Goal: Find specific page/section: Find specific page/section

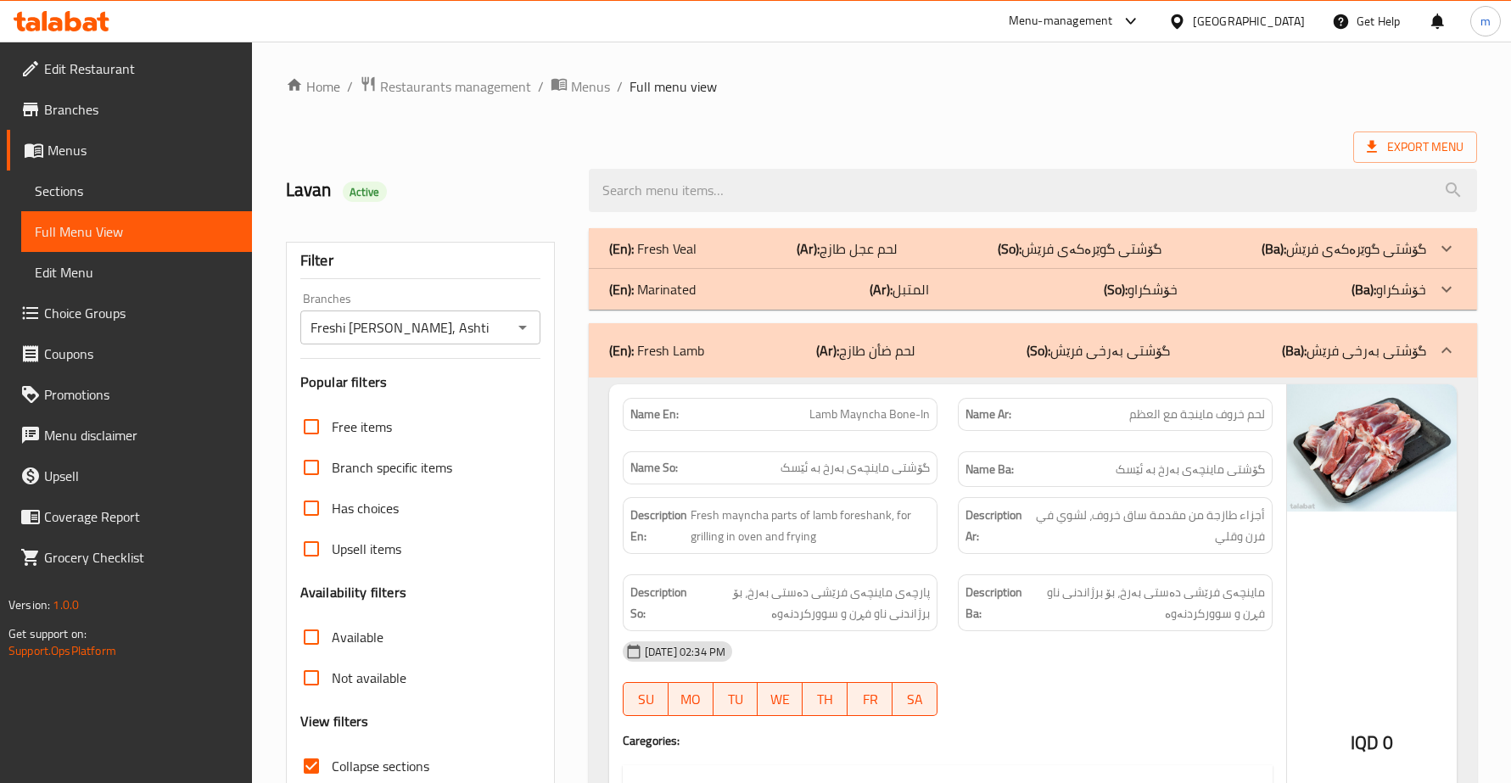
scroll to position [2618, 0]
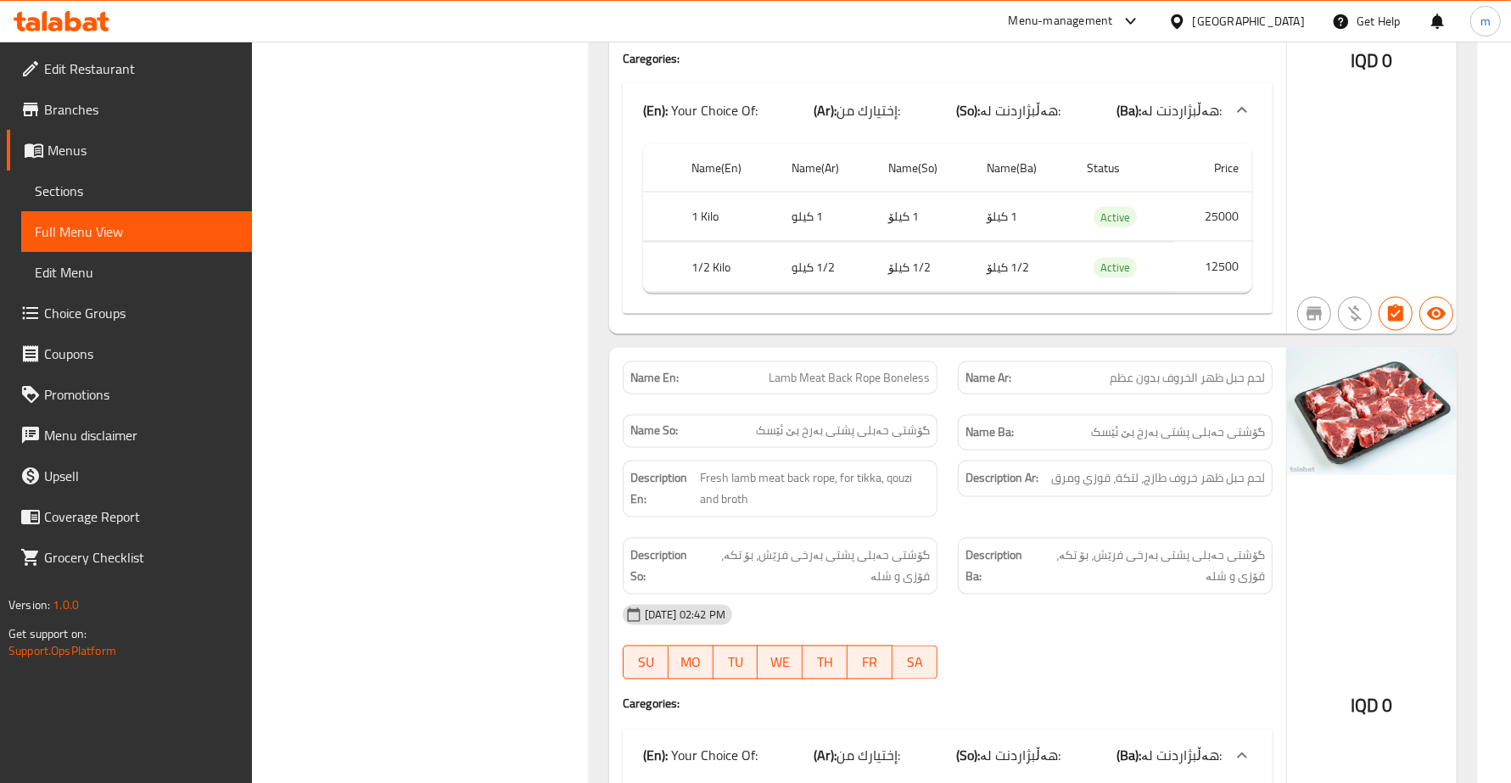
click at [103, 18] on icon at bounding box center [103, 22] width 12 height 20
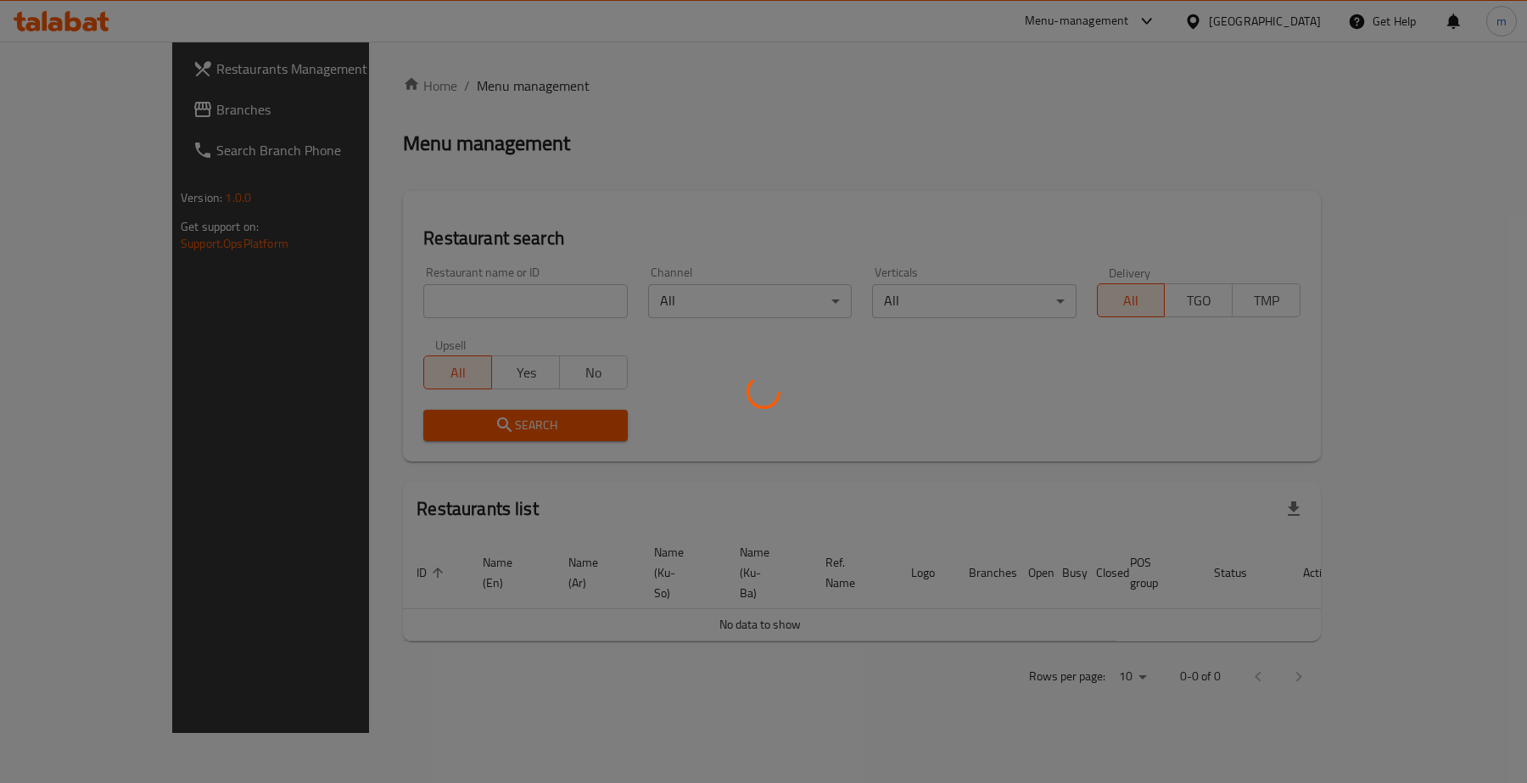
click at [435, 282] on div at bounding box center [763, 391] width 1527 height 783
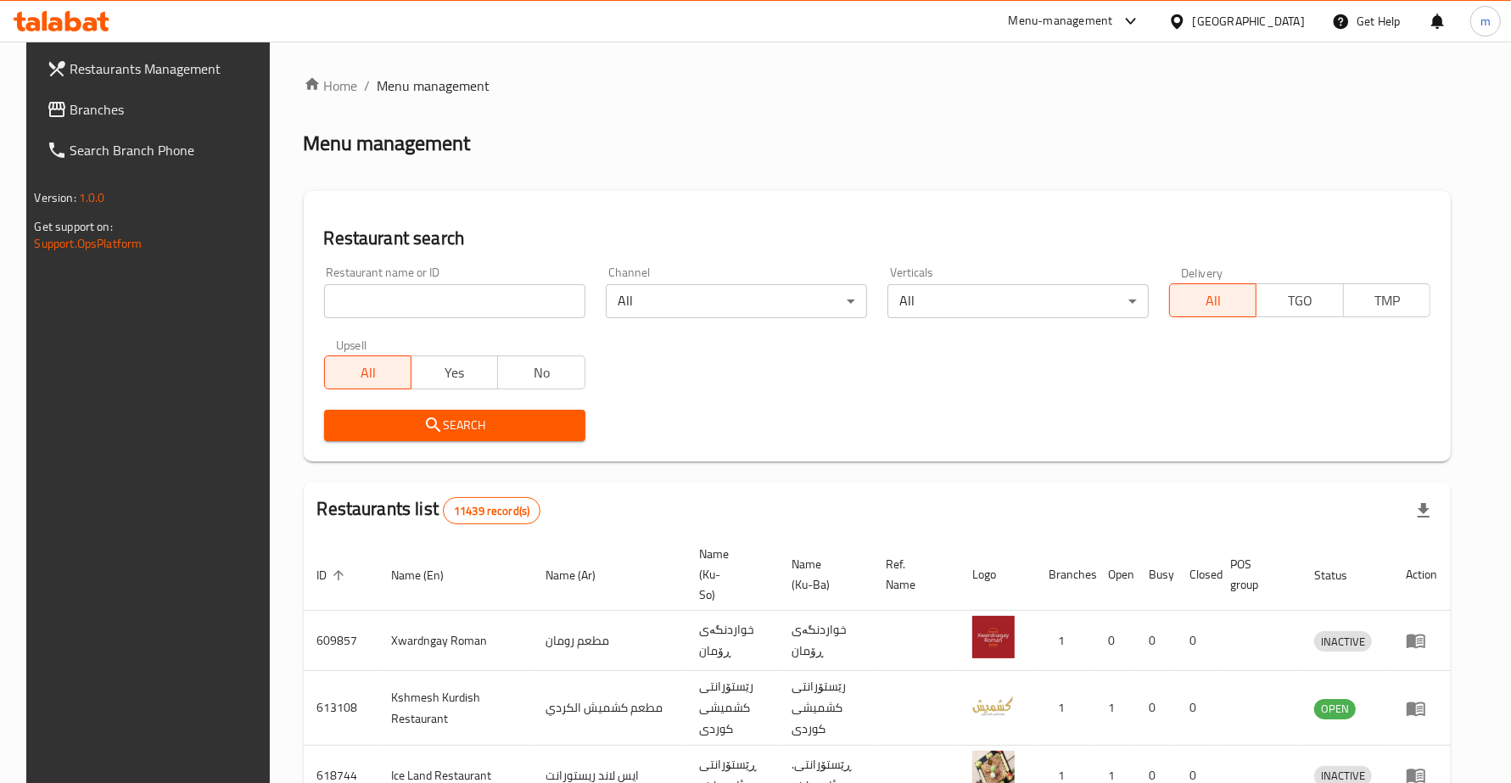
click at [437, 294] on div "Home / Menu management Menu management Restaurant search Restaurant name or ID …" at bounding box center [877, 660] width 1147 height 1169
click at [439, 293] on input "search" at bounding box center [454, 301] width 261 height 34
paste input "713675"
type input "713675"
click at [523, 434] on span "Search" at bounding box center [455, 425] width 234 height 21
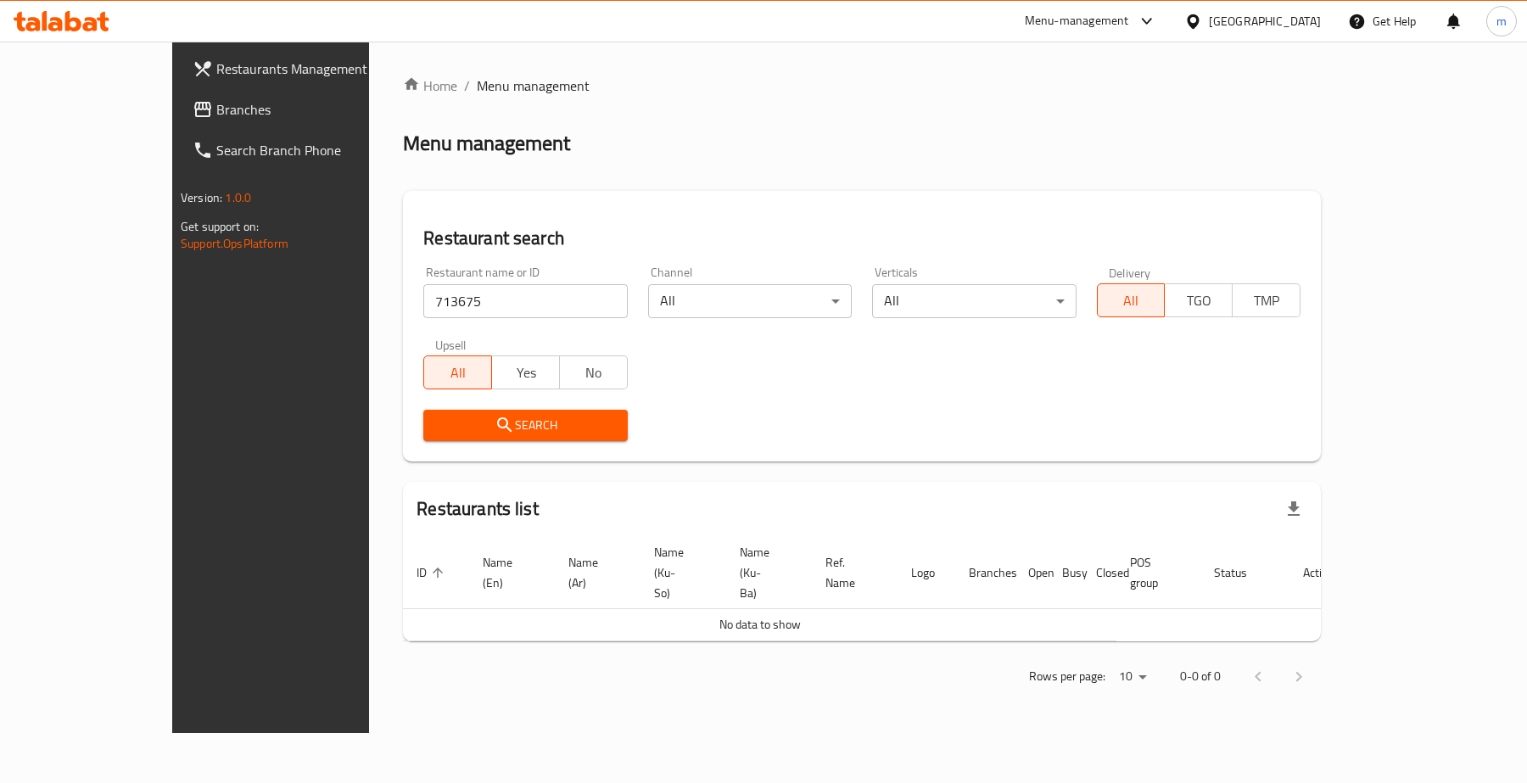
click at [216, 106] on span "Branches" at bounding box center [315, 109] width 198 height 20
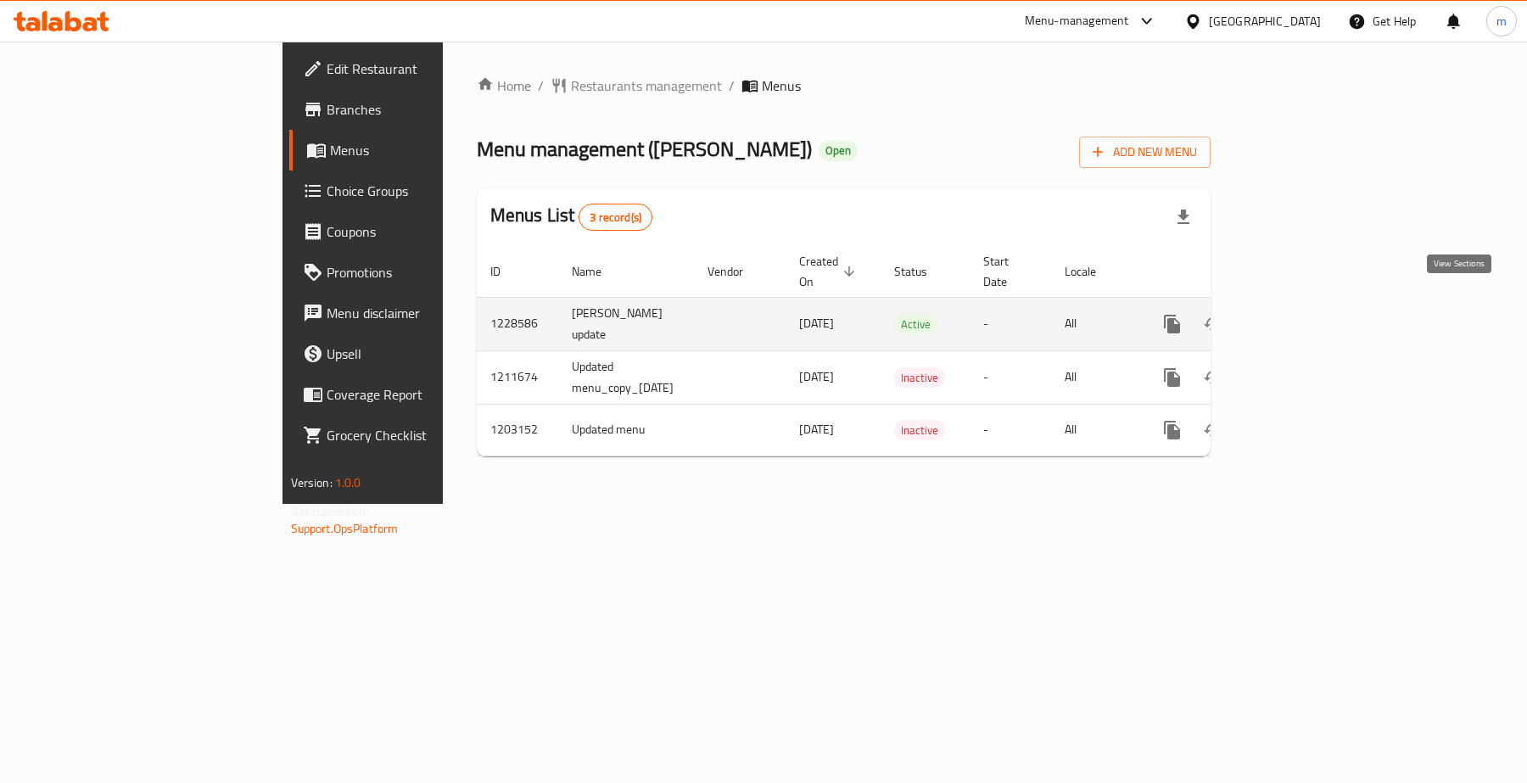
click at [1305, 314] on icon "enhanced table" at bounding box center [1294, 324] width 20 height 20
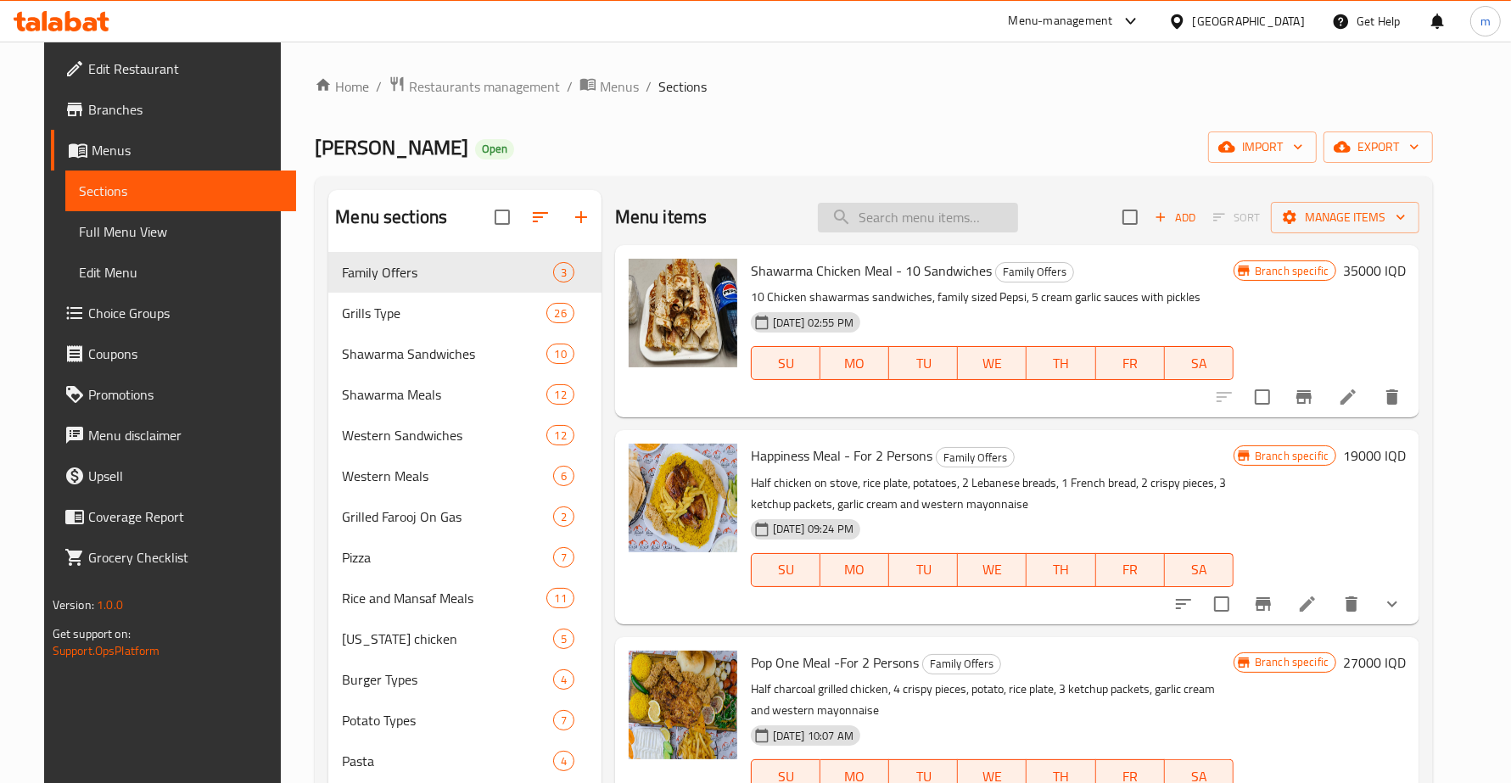
click at [878, 223] on input "search" at bounding box center [918, 218] width 200 height 30
paste input "Meat Kebab - Kilo"
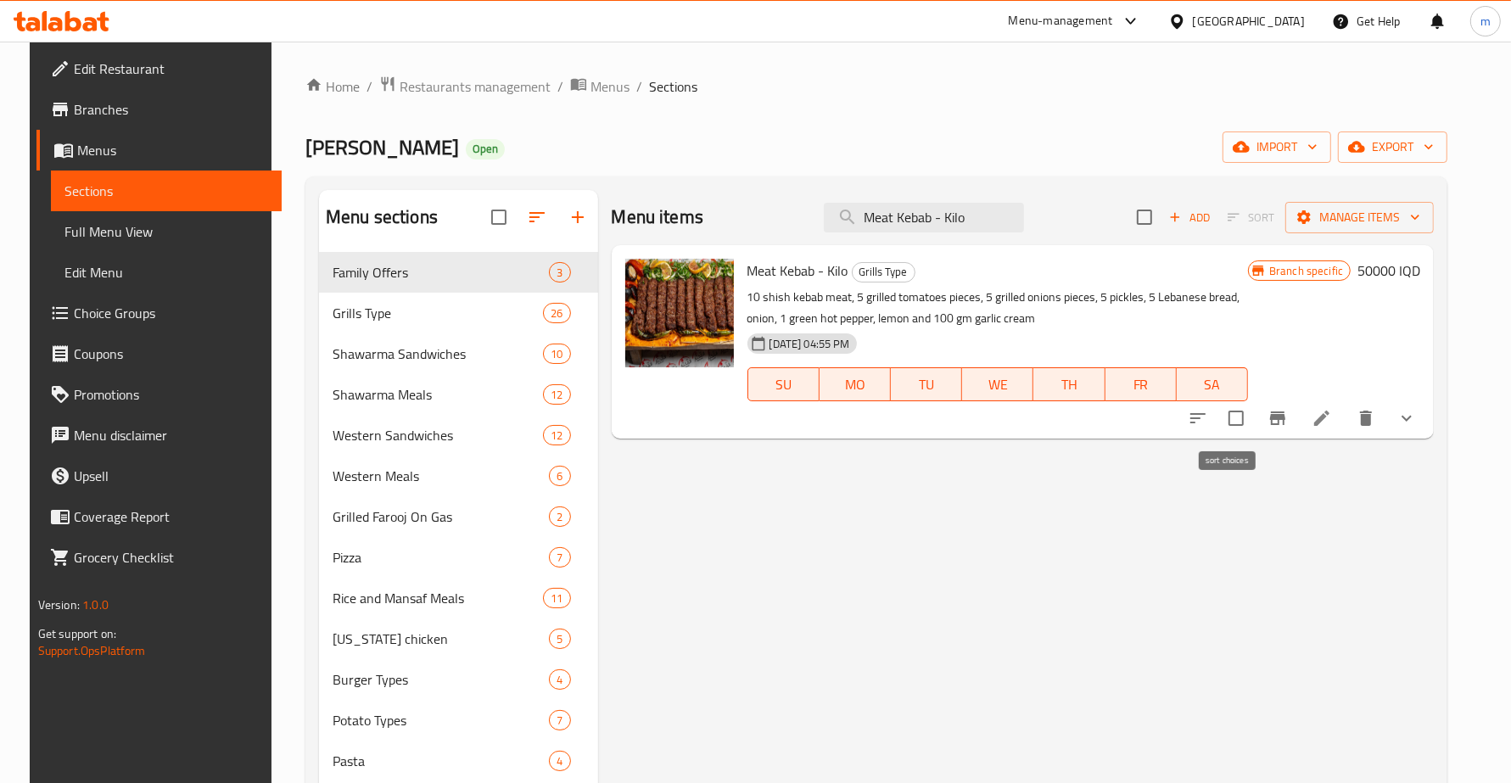
type input "Meat Kebab - Kilo"
click at [1218, 412] on button "sort-choices" at bounding box center [1197, 418] width 41 height 41
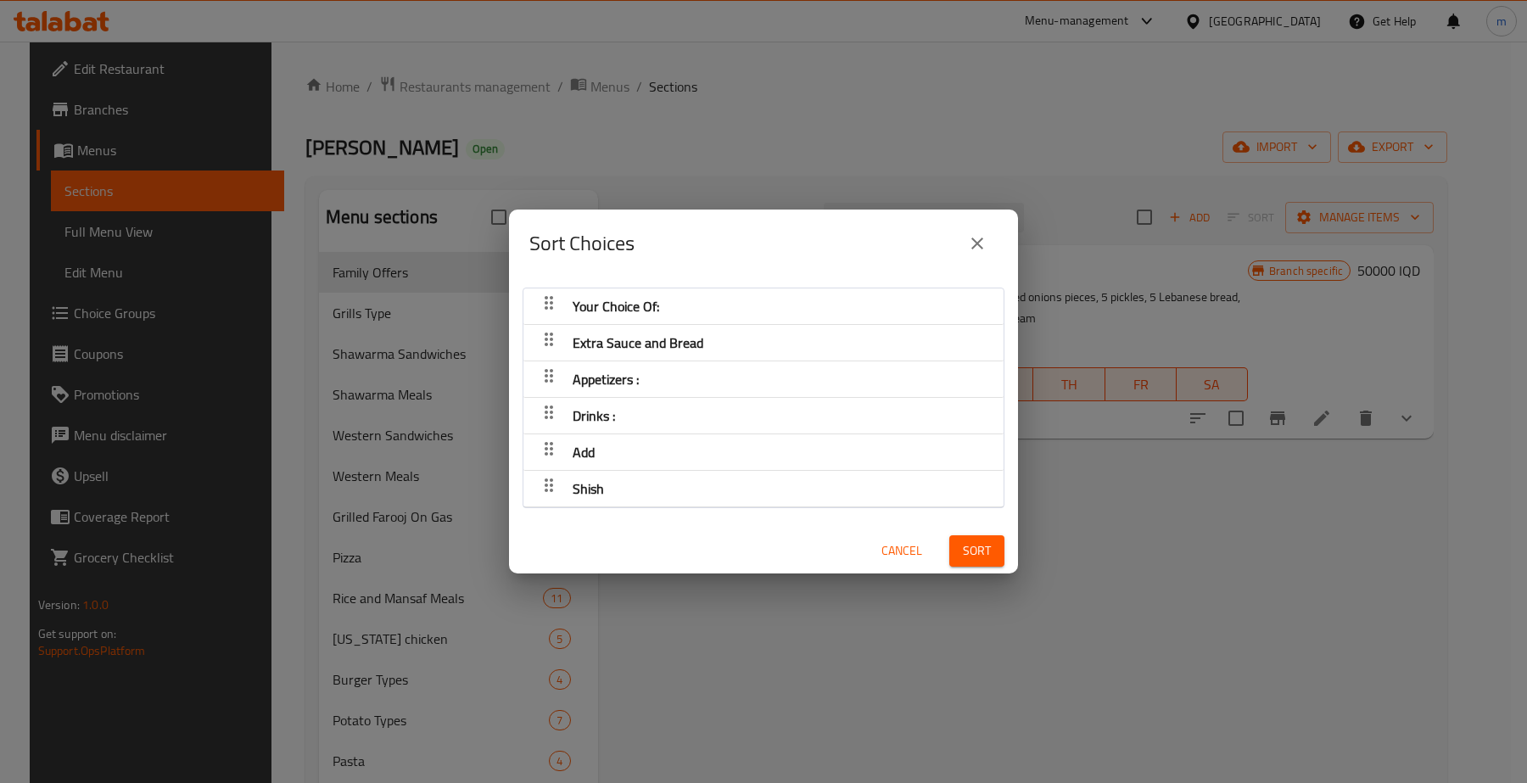
click at [881, 549] on span "Cancel" at bounding box center [901, 550] width 41 height 21
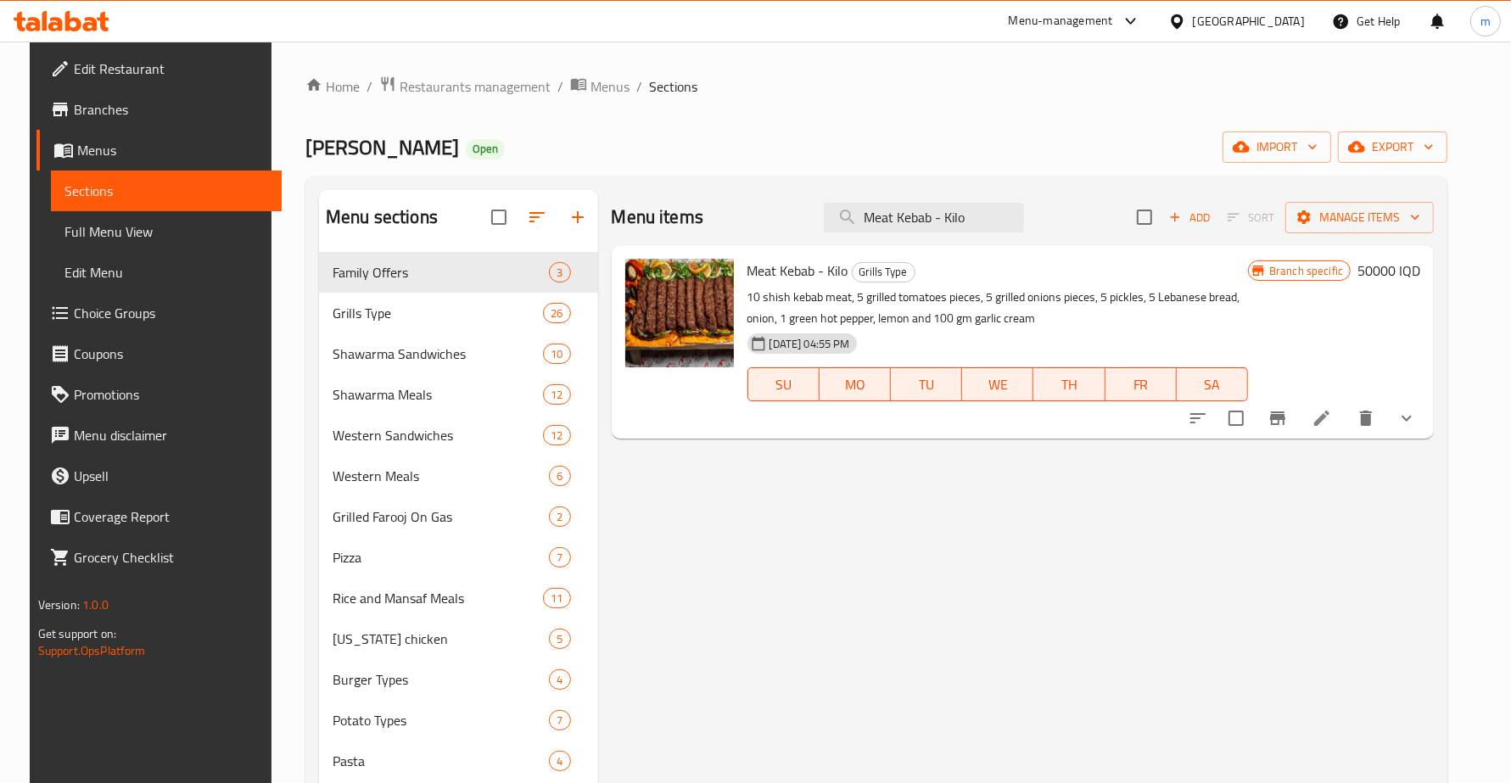
click at [1285, 417] on icon "Branch-specific-item" at bounding box center [1277, 418] width 15 height 14
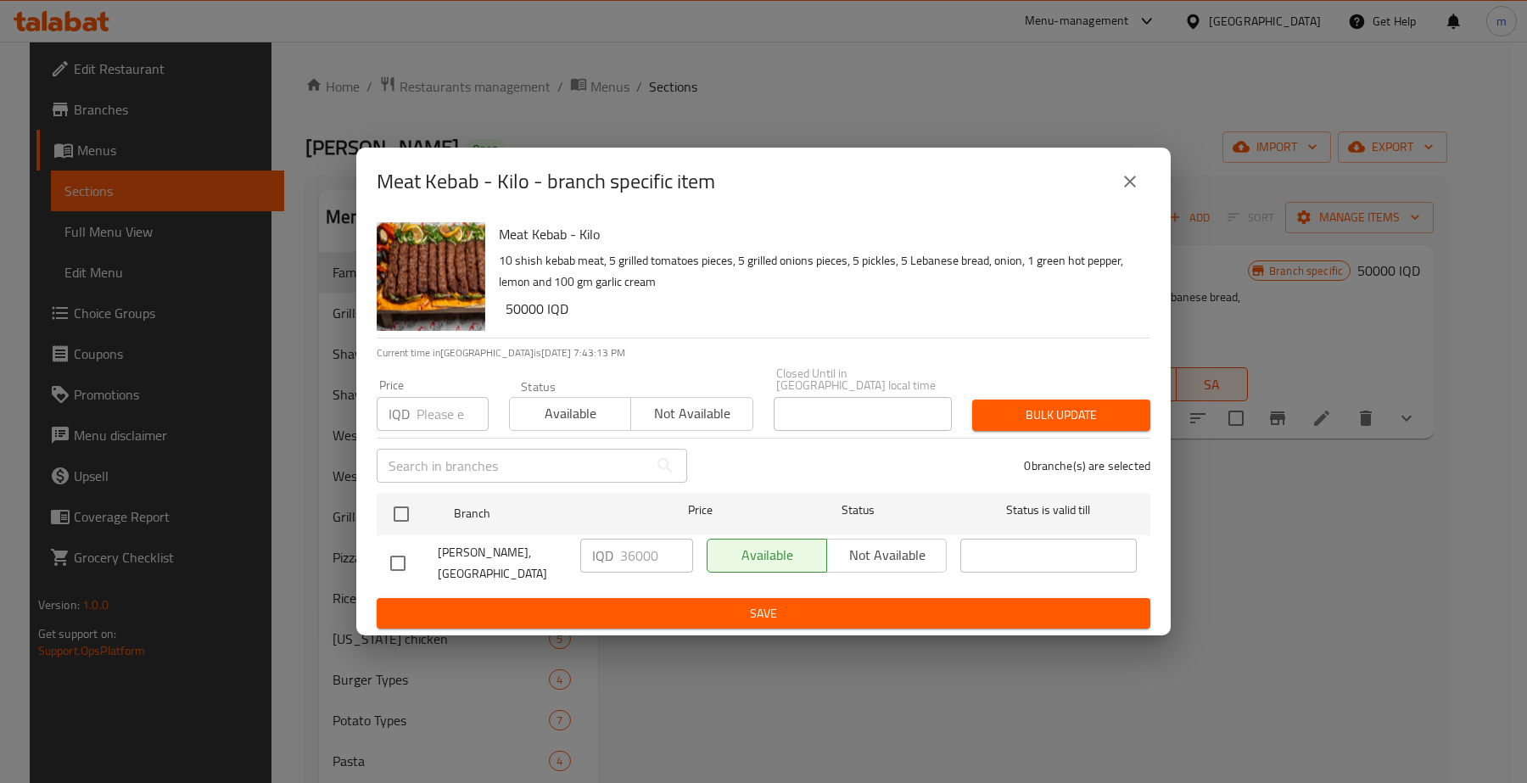
click at [1133, 174] on button "close" at bounding box center [1130, 181] width 41 height 41
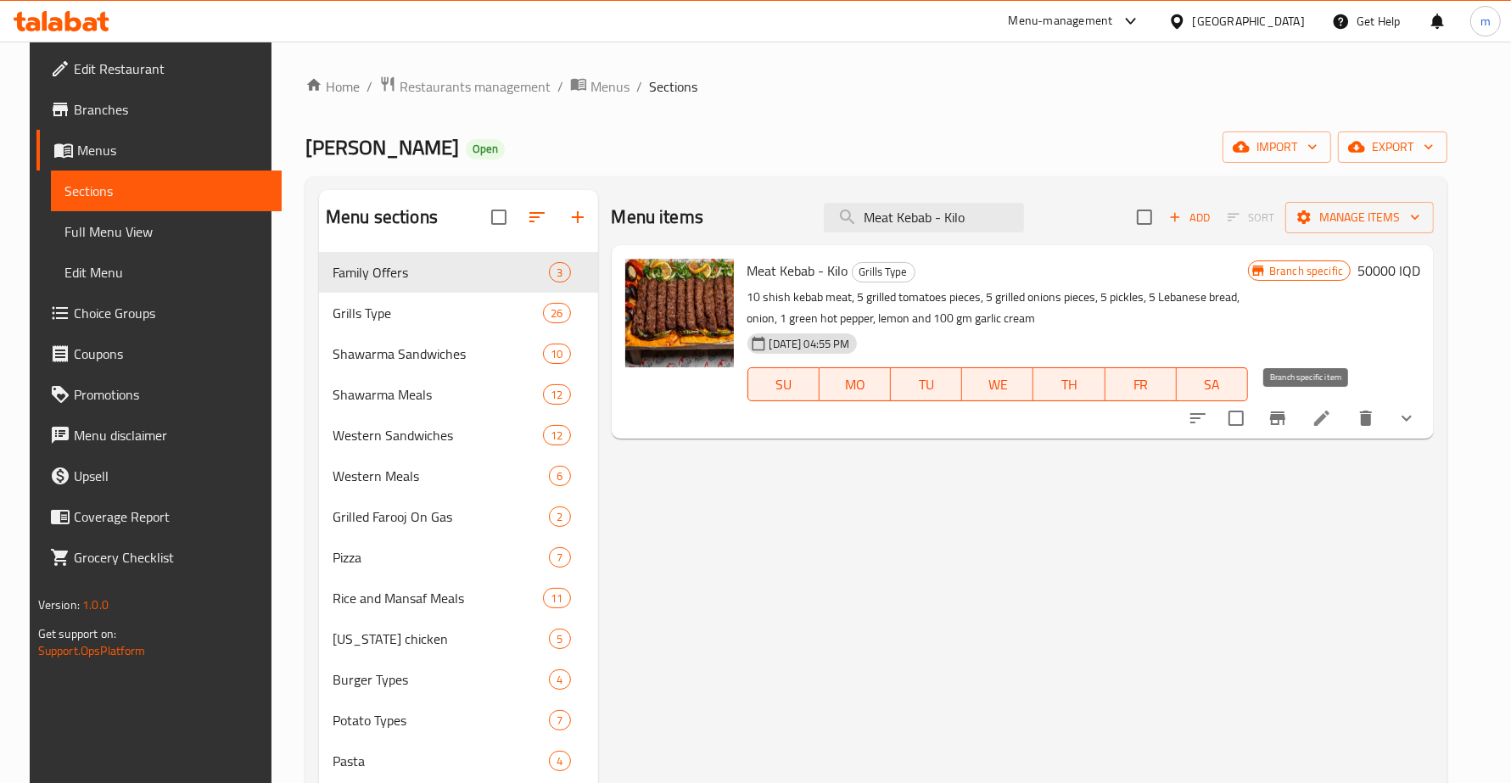
click at [1294, 417] on button "Branch-specific-item" at bounding box center [1277, 418] width 41 height 41
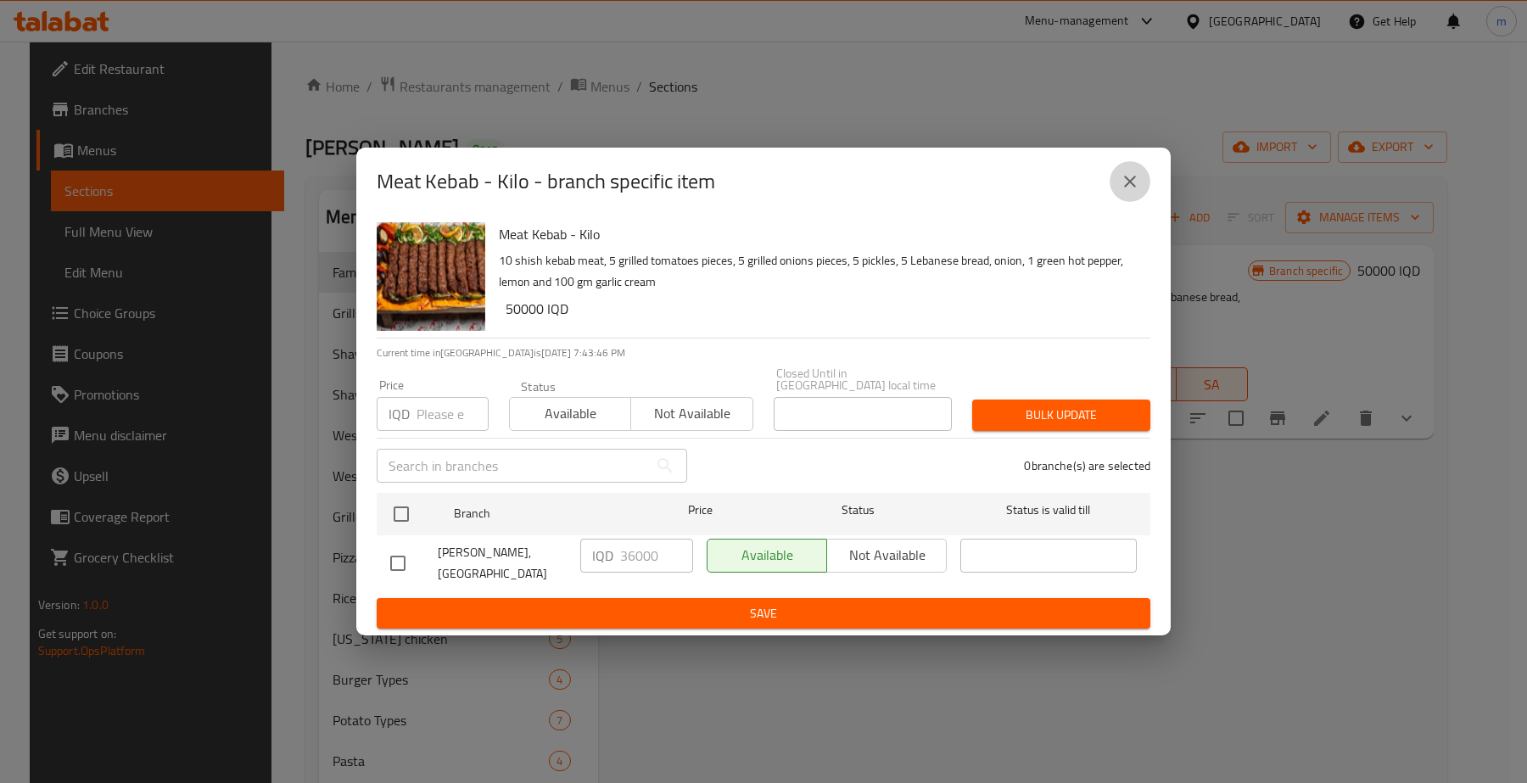
click at [1128, 187] on icon "close" at bounding box center [1130, 182] width 12 height 12
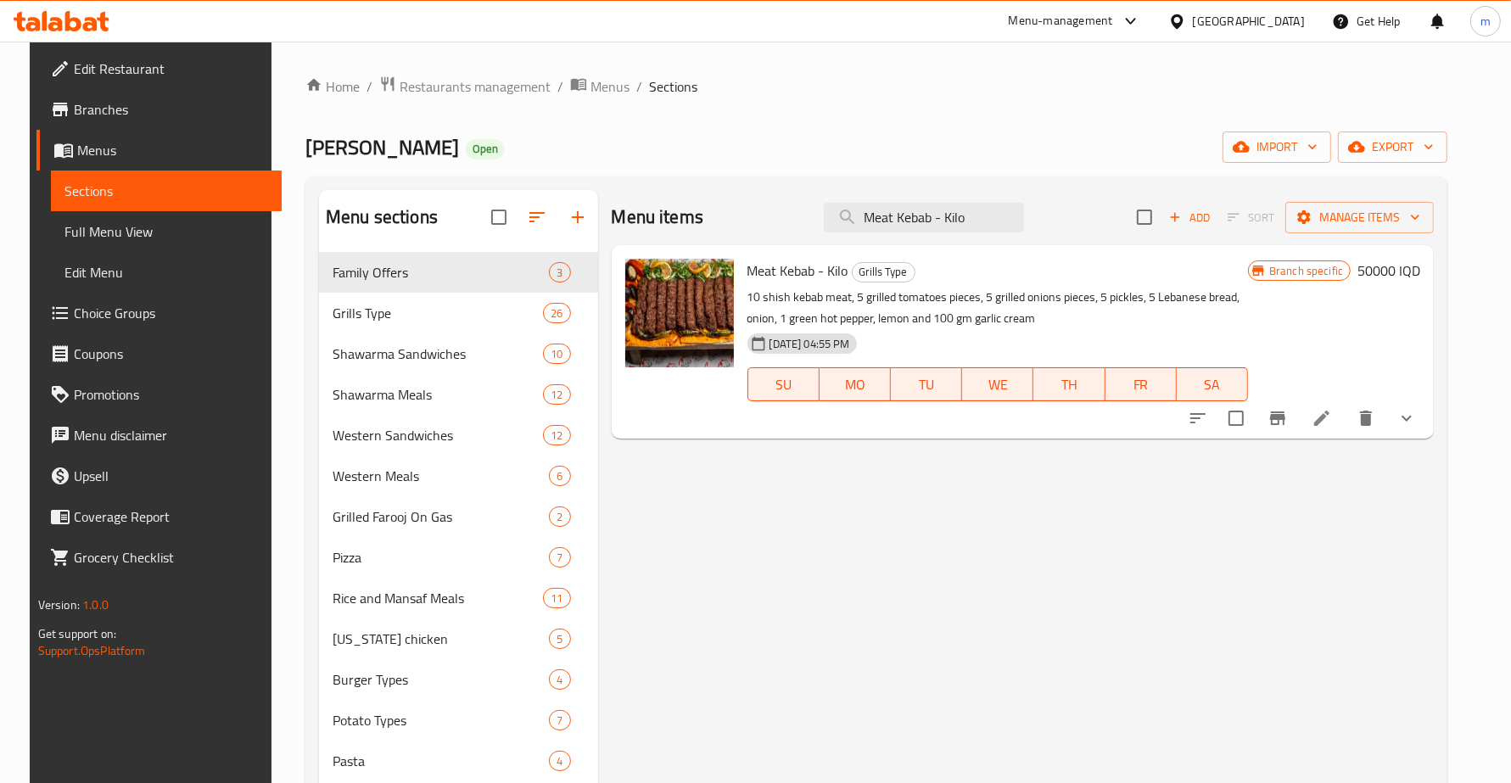
click at [796, 267] on span "Meat Kebab - Kilo" at bounding box center [797, 270] width 101 height 25
click at [78, 239] on span "Full Menu View" at bounding box center [166, 231] width 204 height 20
click at [121, 225] on span "Full Menu View" at bounding box center [166, 231] width 204 height 20
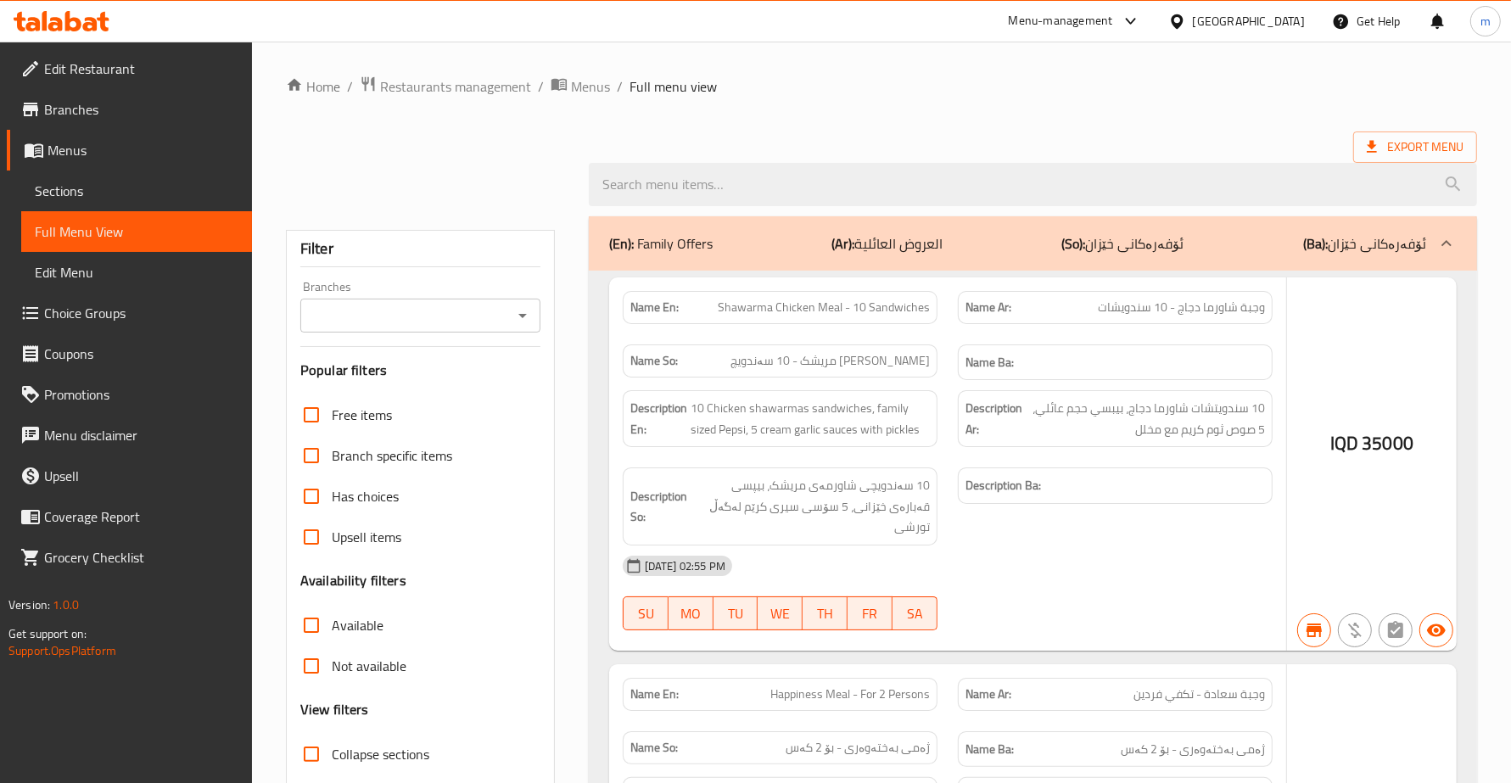
click at [93, 214] on link "Full Menu View" at bounding box center [136, 231] width 231 height 41
click at [103, 227] on span "Full Menu View" at bounding box center [137, 231] width 204 height 20
click at [758, 178] on input "search" at bounding box center [1033, 184] width 888 height 43
click at [517, 315] on div "Branches" at bounding box center [420, 316] width 240 height 34
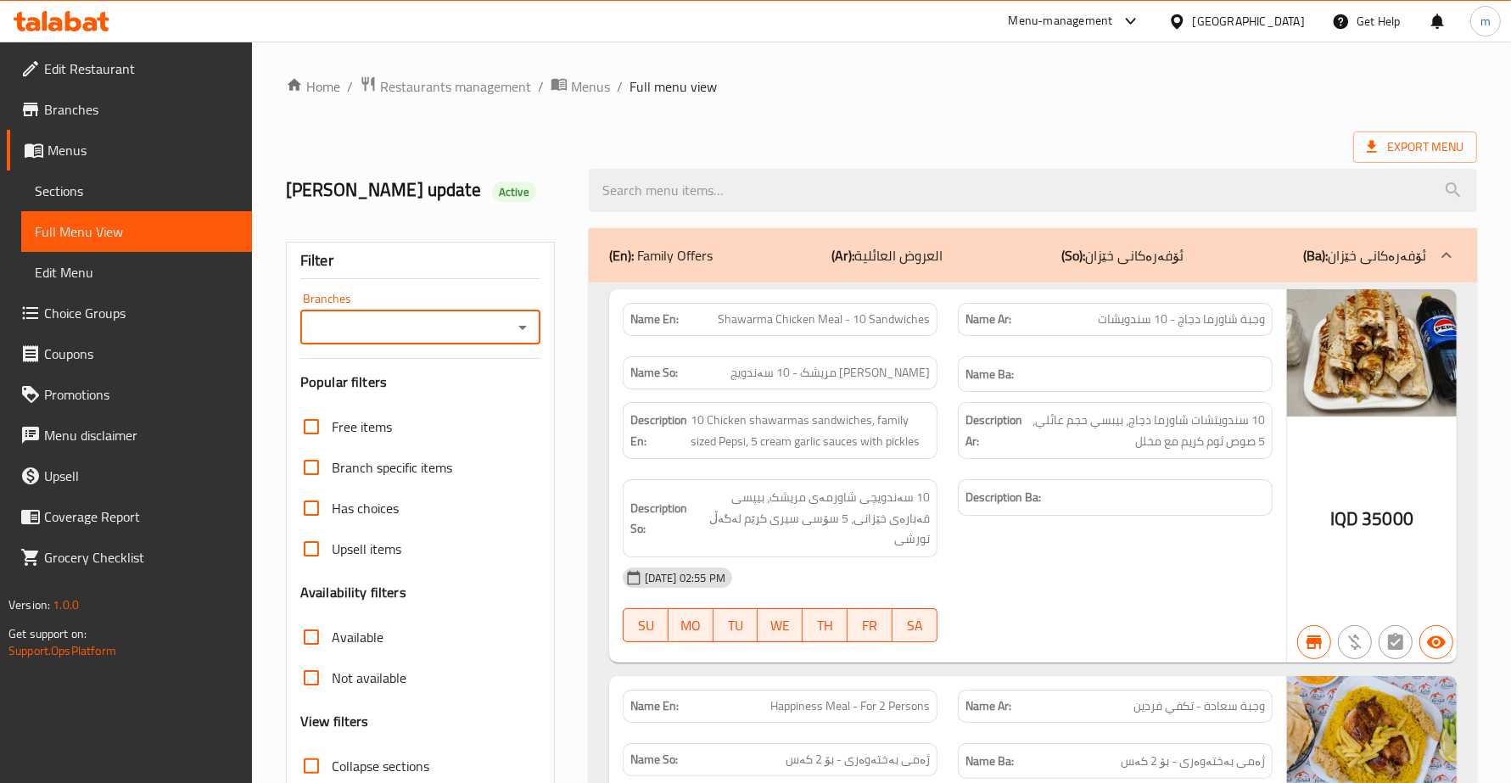
click at [519, 325] on icon "Open" at bounding box center [522, 327] width 20 height 20
click at [433, 400] on span "Dhaif Almukhtar, Bakhtiary" at bounding box center [419, 411] width 213 height 41
type input "Dhaif Almukhtar, Bakhtiary"
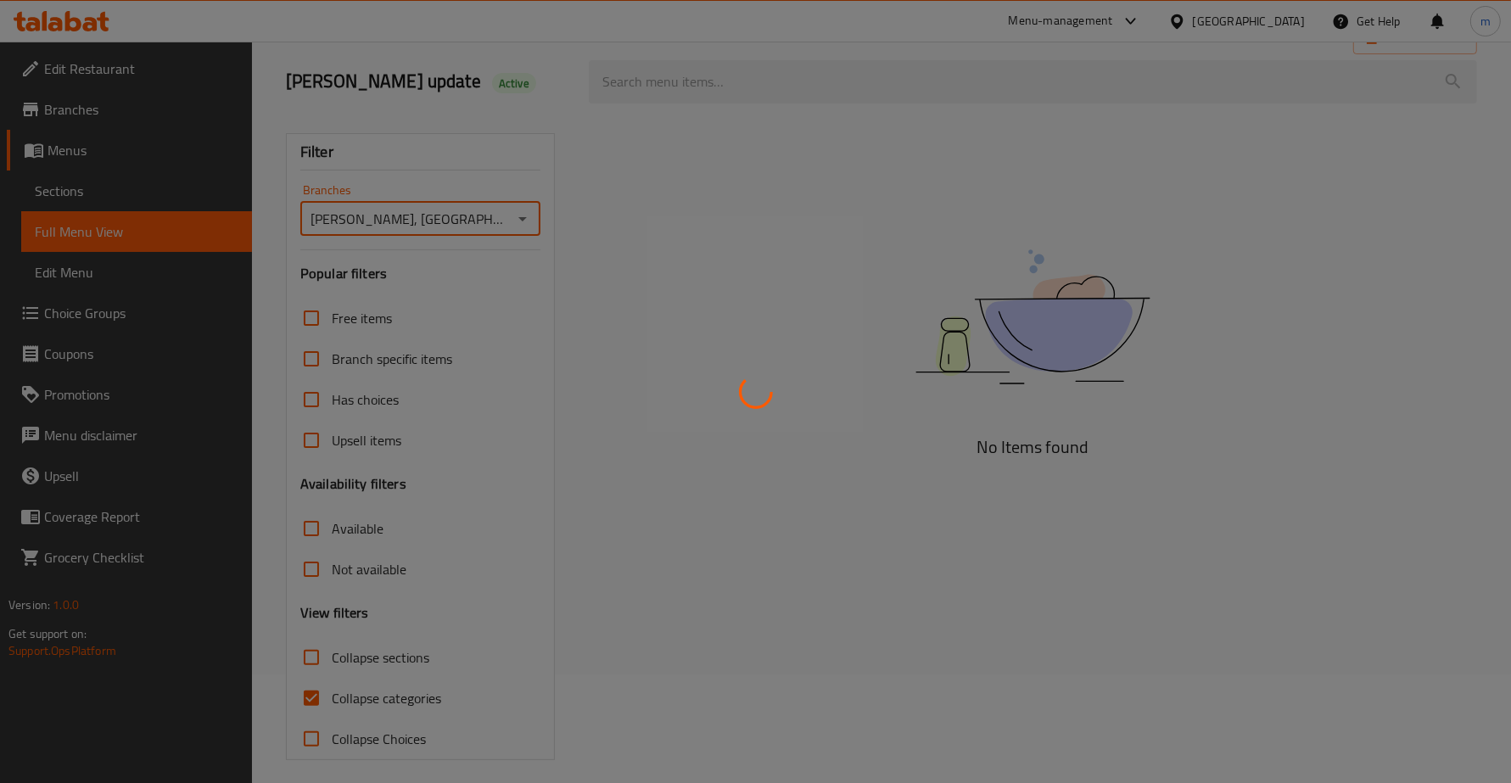
scroll to position [120, 0]
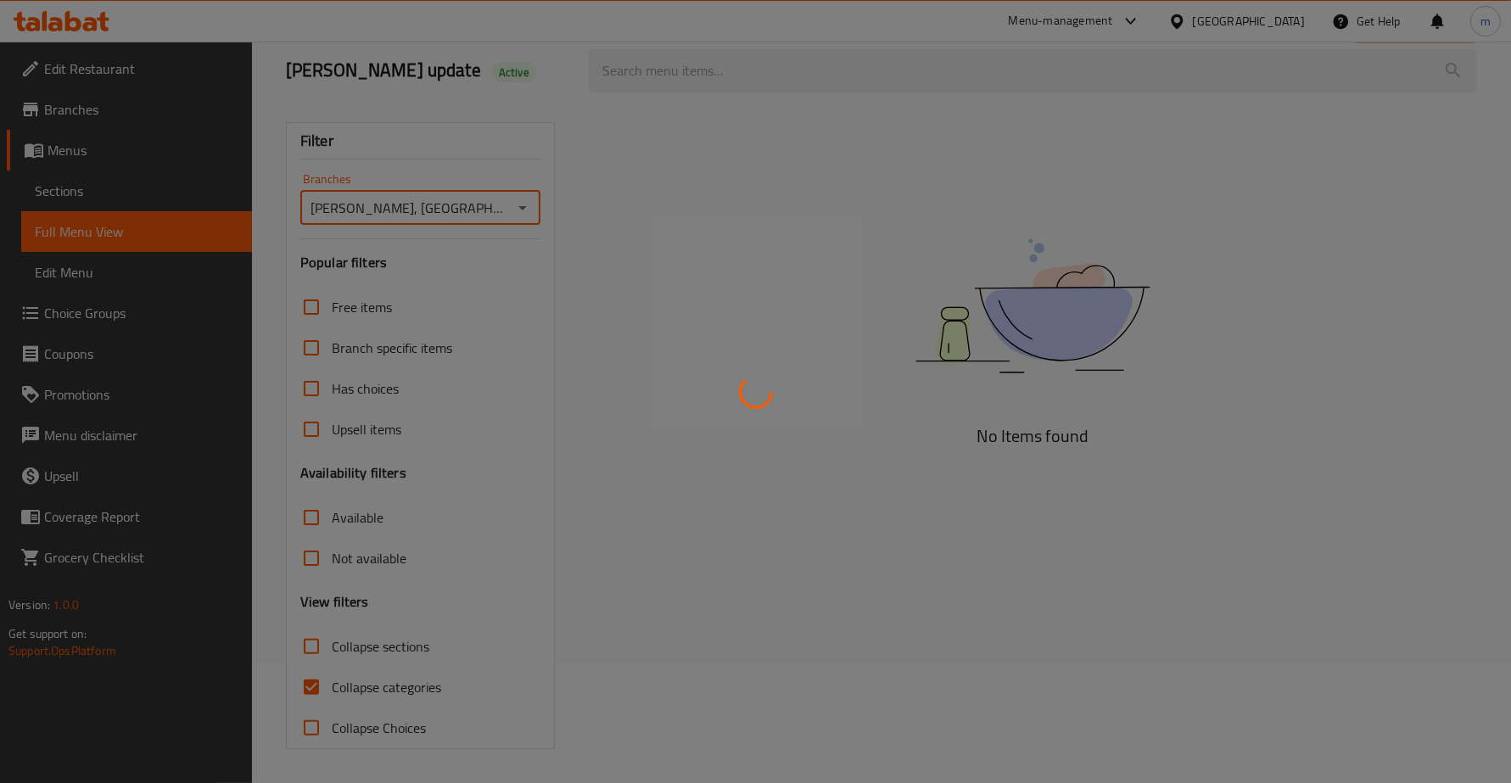
click at [304, 688] on div at bounding box center [755, 391] width 1511 height 783
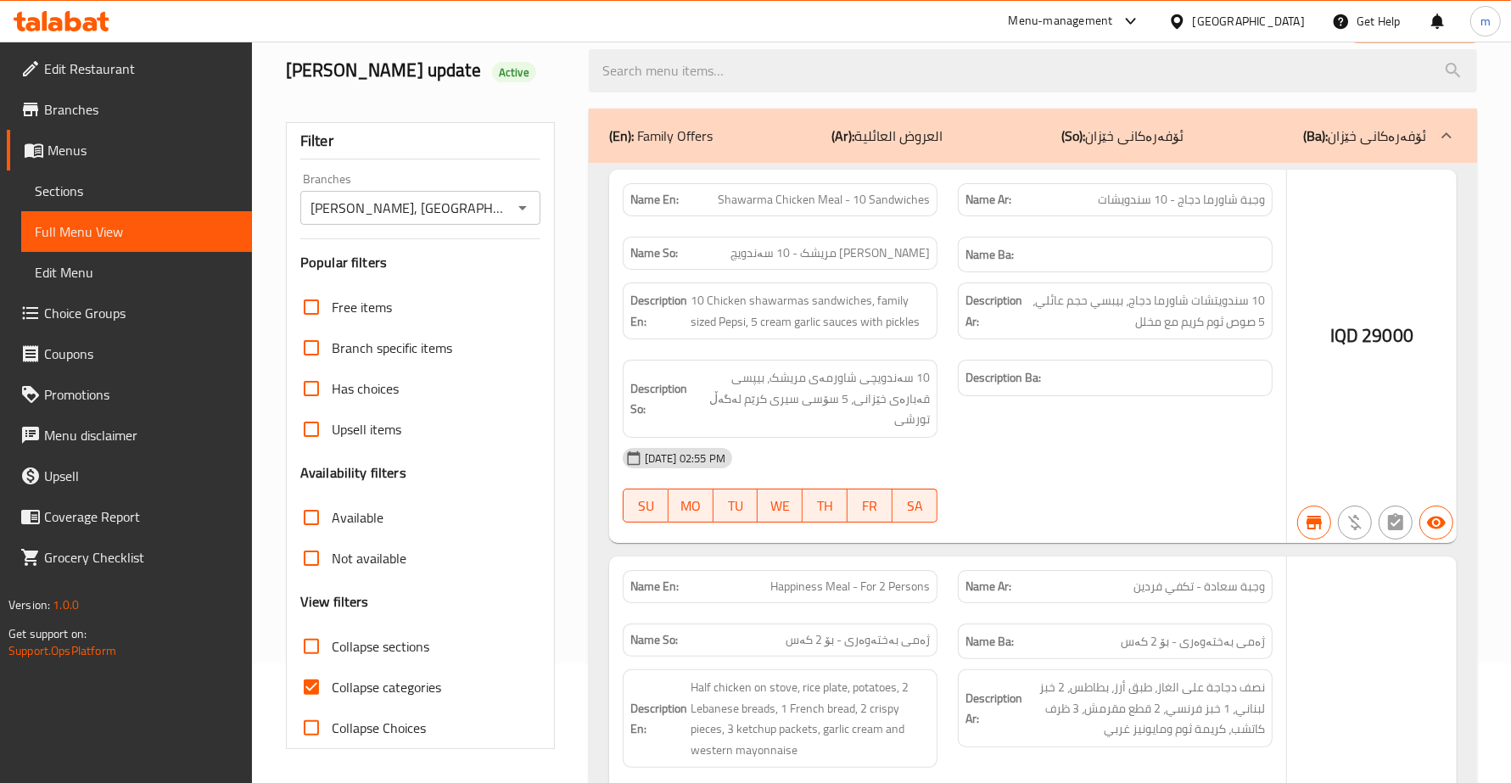
click at [311, 685] on input "Collapse categories" at bounding box center [311, 687] width 41 height 41
click at [310, 688] on input "Collapse categories" at bounding box center [311, 687] width 41 height 41
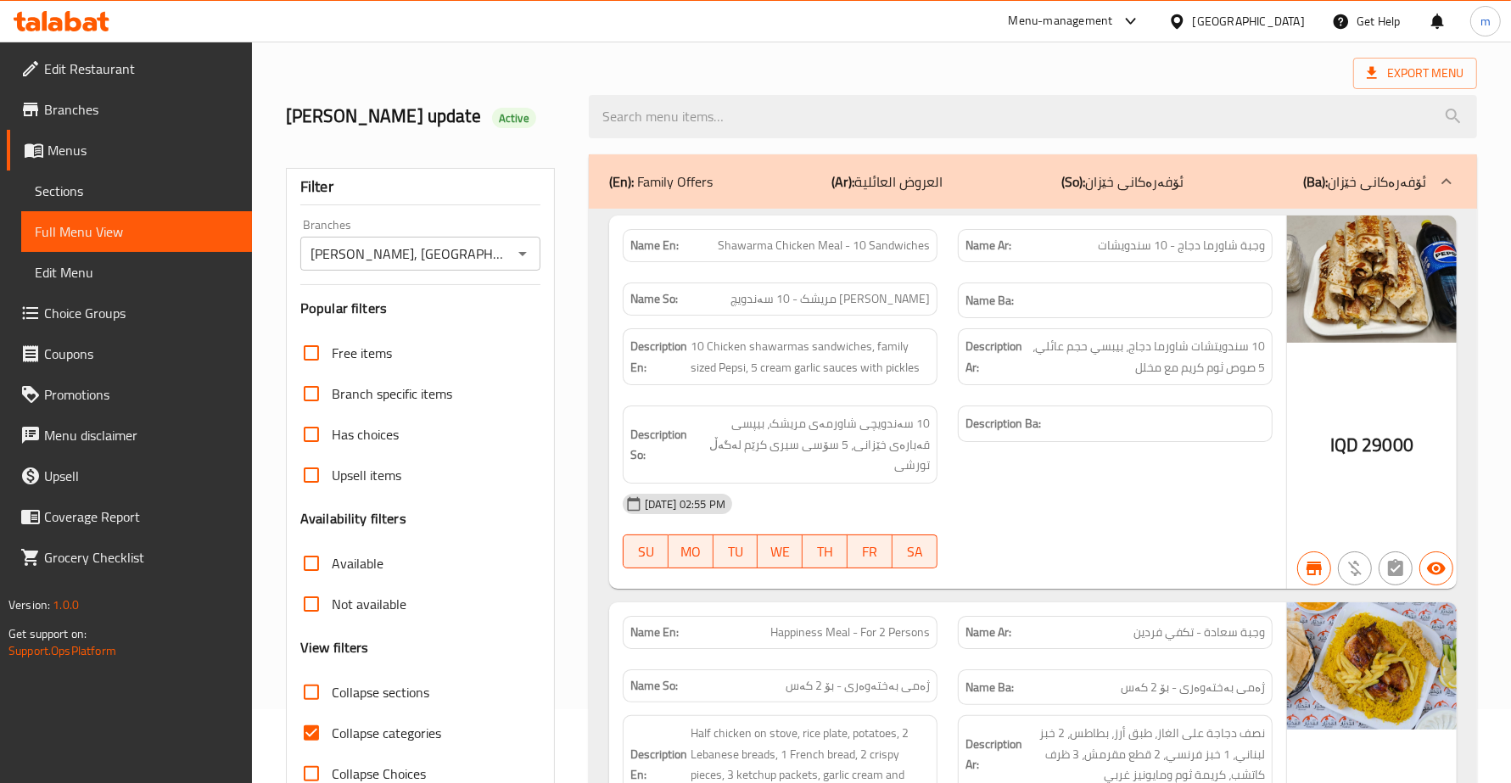
scroll to position [48, 0]
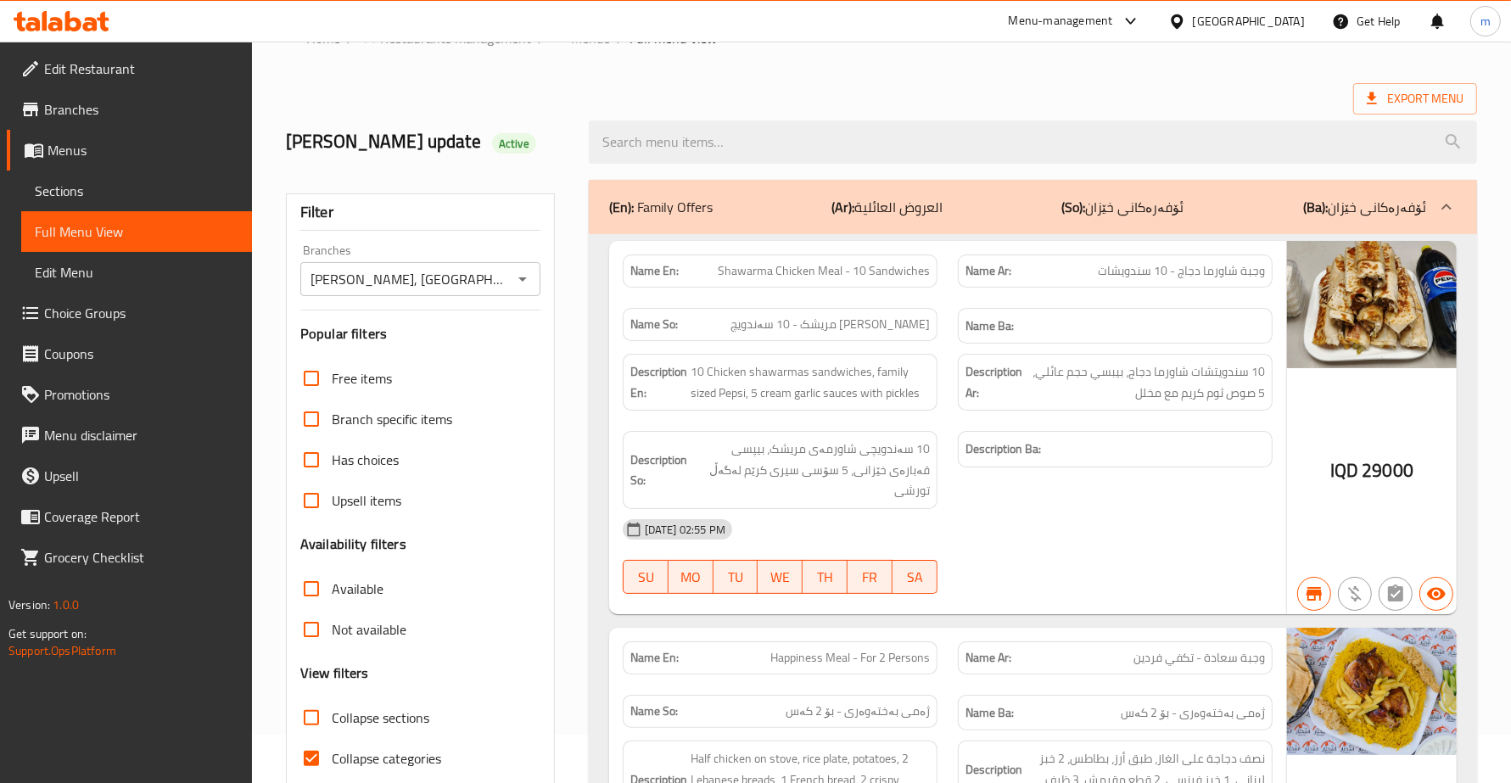
click at [314, 769] on input "Collapse categories" at bounding box center [311, 758] width 41 height 41
checkbox input "false"
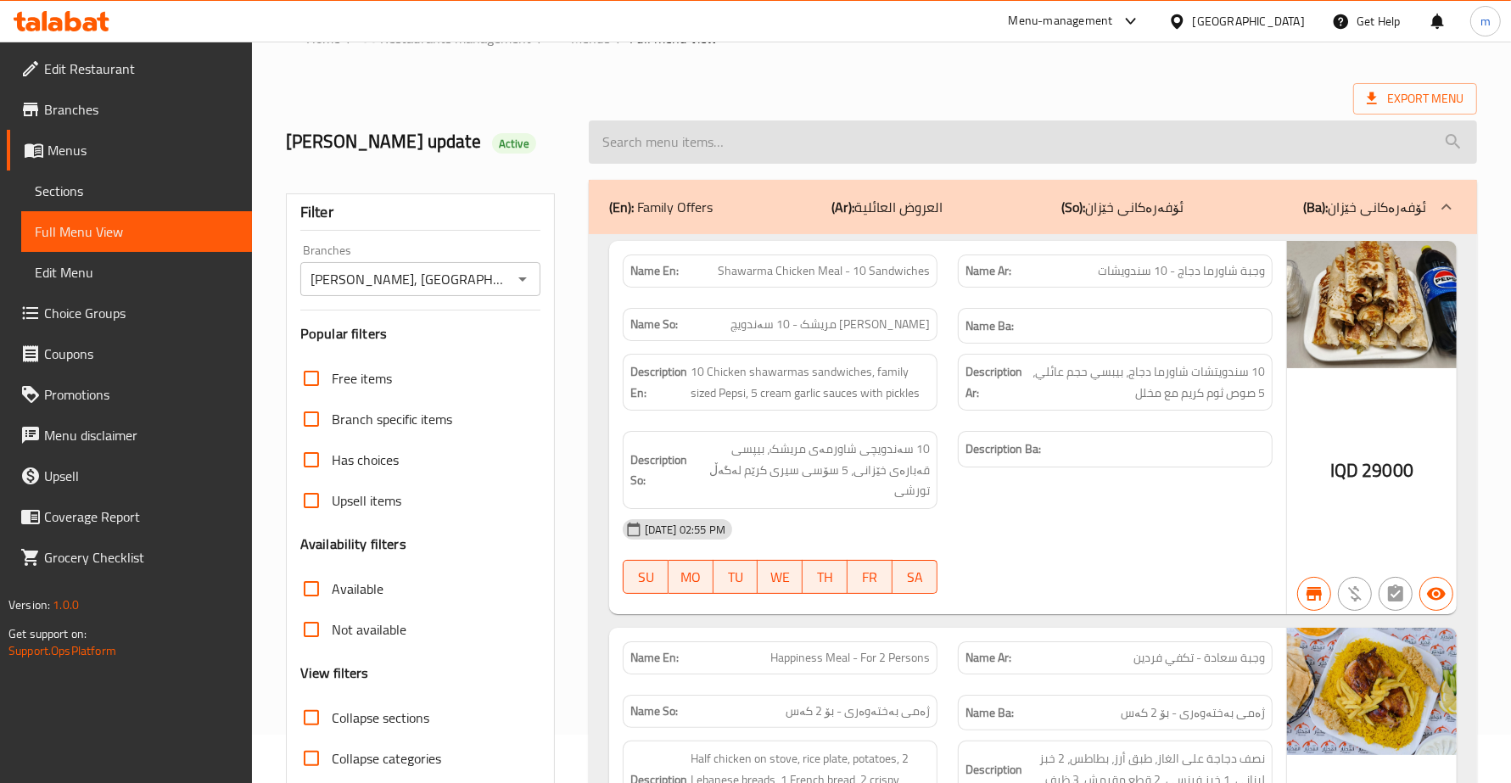
click at [766, 131] on input "search" at bounding box center [1033, 141] width 888 height 43
click at [766, 136] on input "search" at bounding box center [1033, 141] width 888 height 43
paste input "Meat Kebab - Kilo"
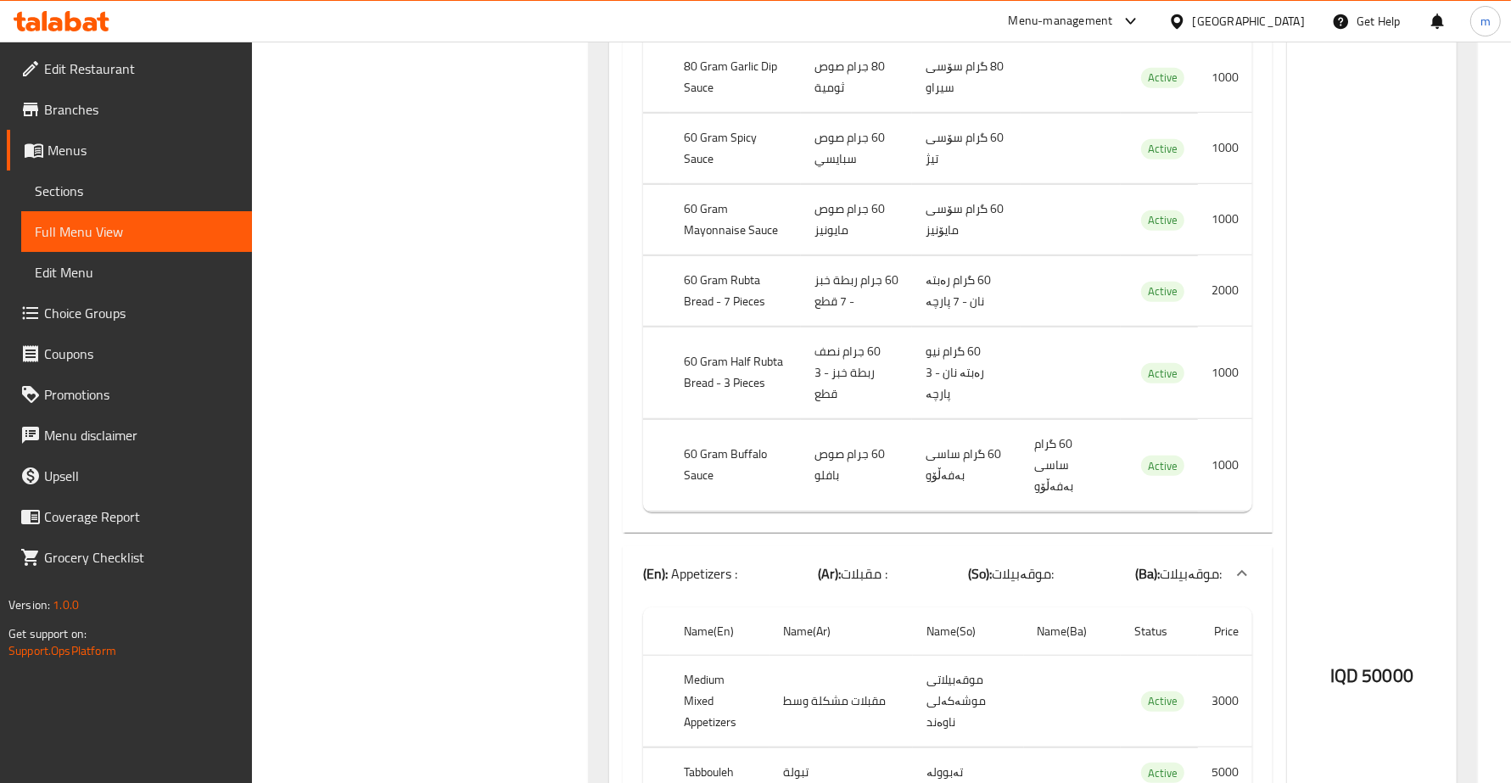
scroll to position [1272, 0]
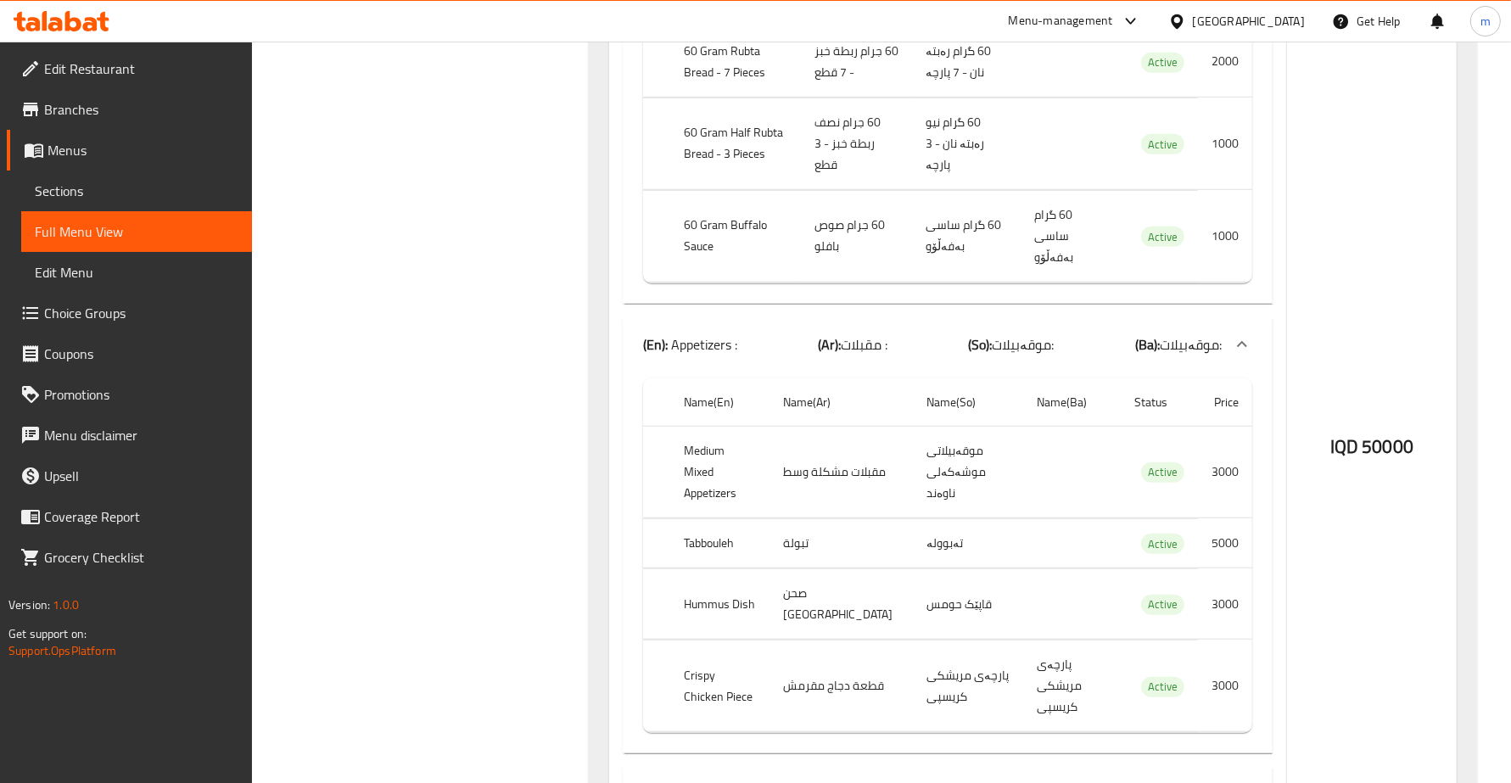
type input "Meat Kebab - Kilo"
drag, startPoint x: 1360, startPoint y: 383, endPoint x: 1384, endPoint y: 382, distance: 24.6
click at [1384, 434] on div "IQD 50000" at bounding box center [1371, 446] width 83 height 25
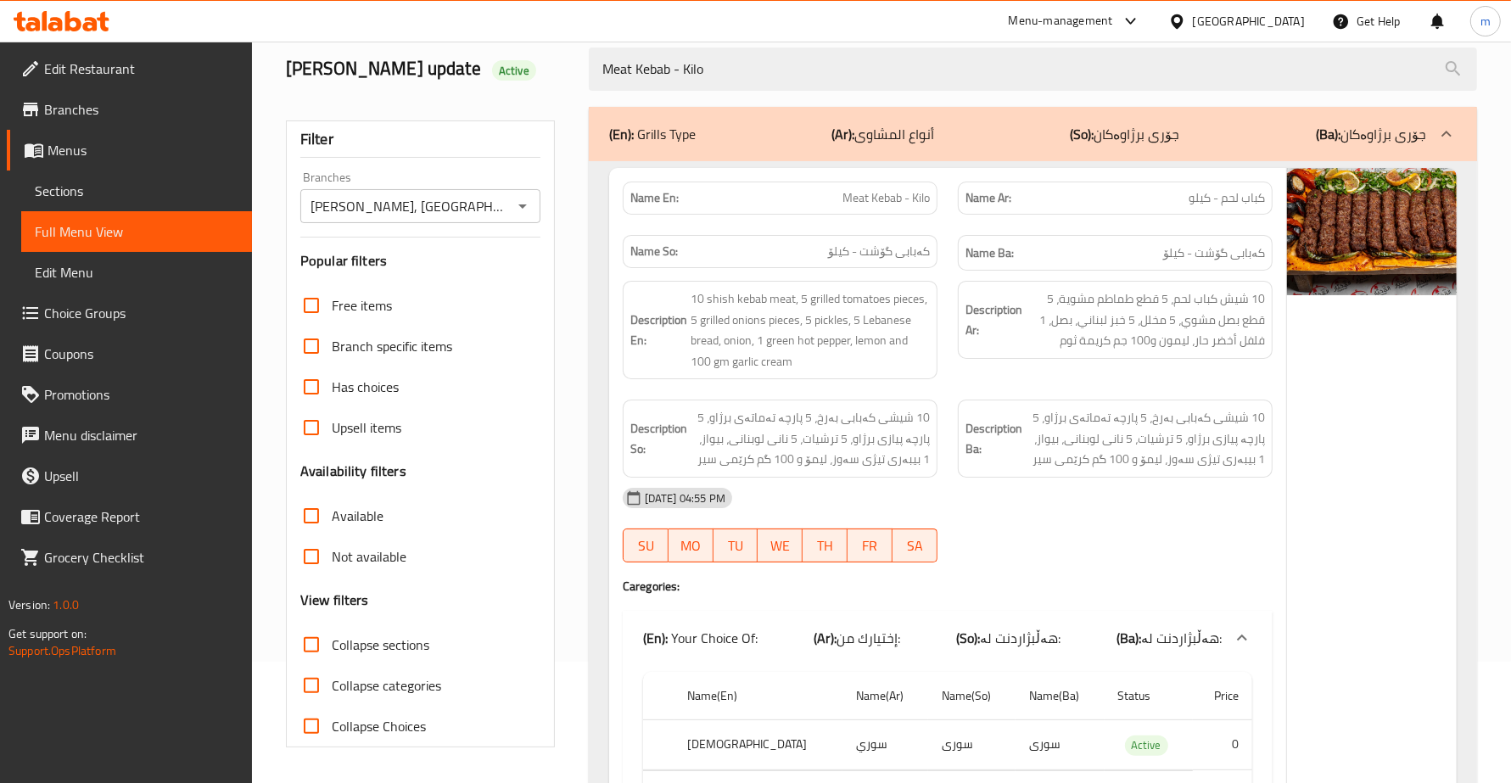
scroll to position [0, 0]
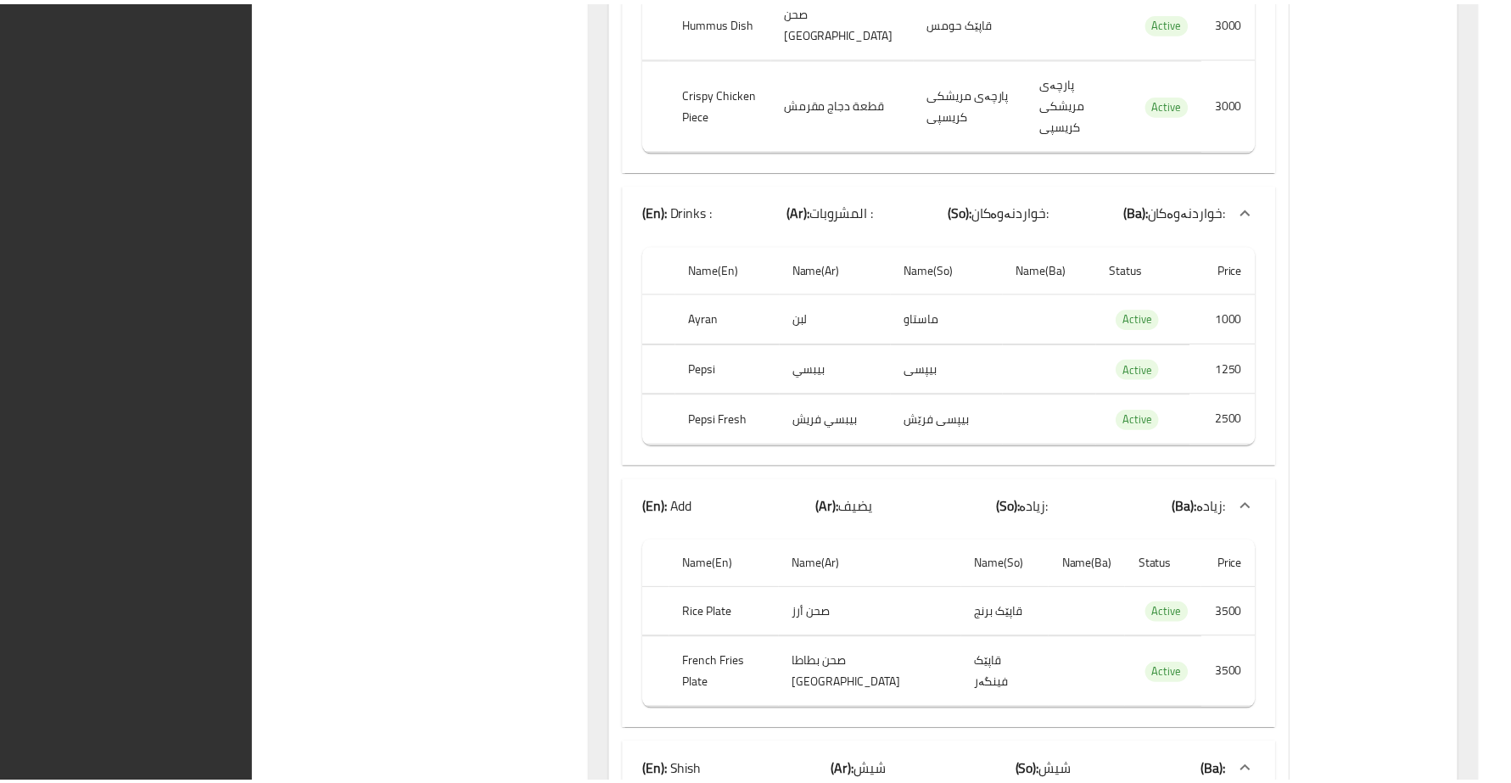
scroll to position [2198, 0]
